Goal: Browse casually

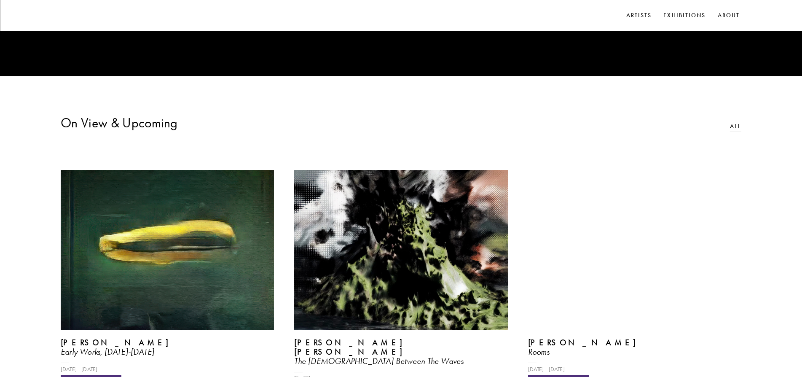
scroll to position [351, 0]
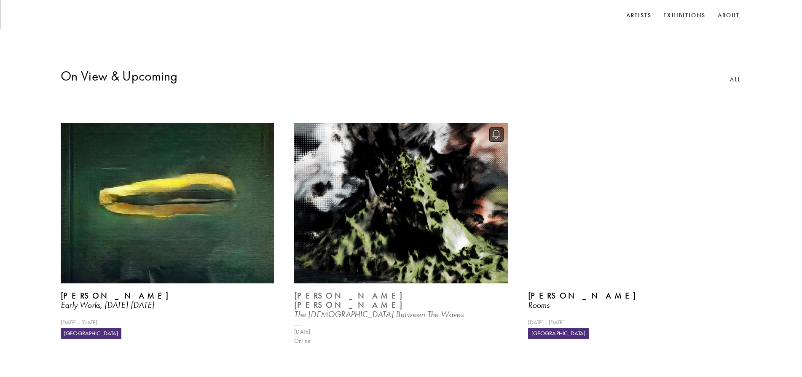
click at [374, 222] on img at bounding box center [401, 203] width 220 height 165
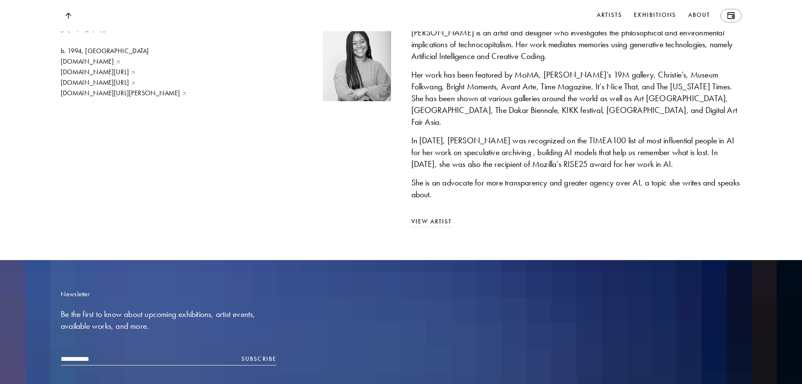
scroll to position [2881, 0]
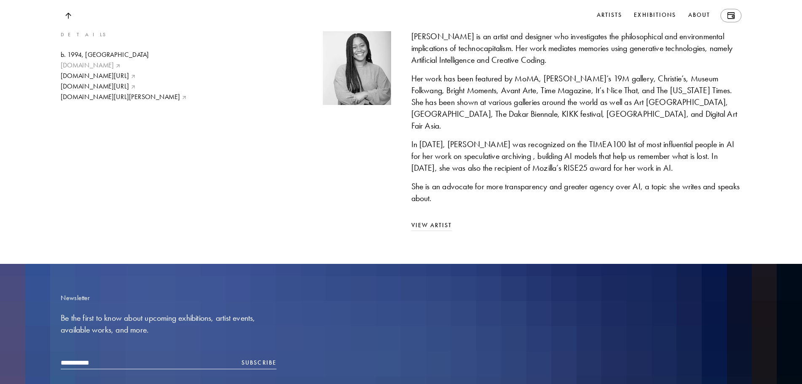
click at [89, 70] on link "[DOMAIN_NAME]" at bounding box center [124, 65] width 126 height 9
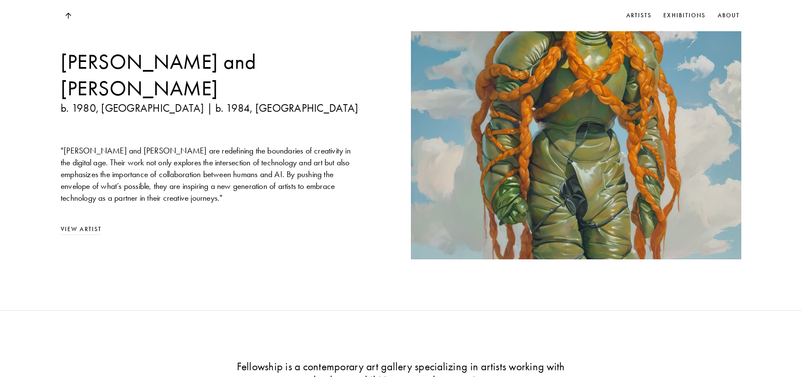
scroll to position [984, 0]
